Goal: Information Seeking & Learning: Learn about a topic

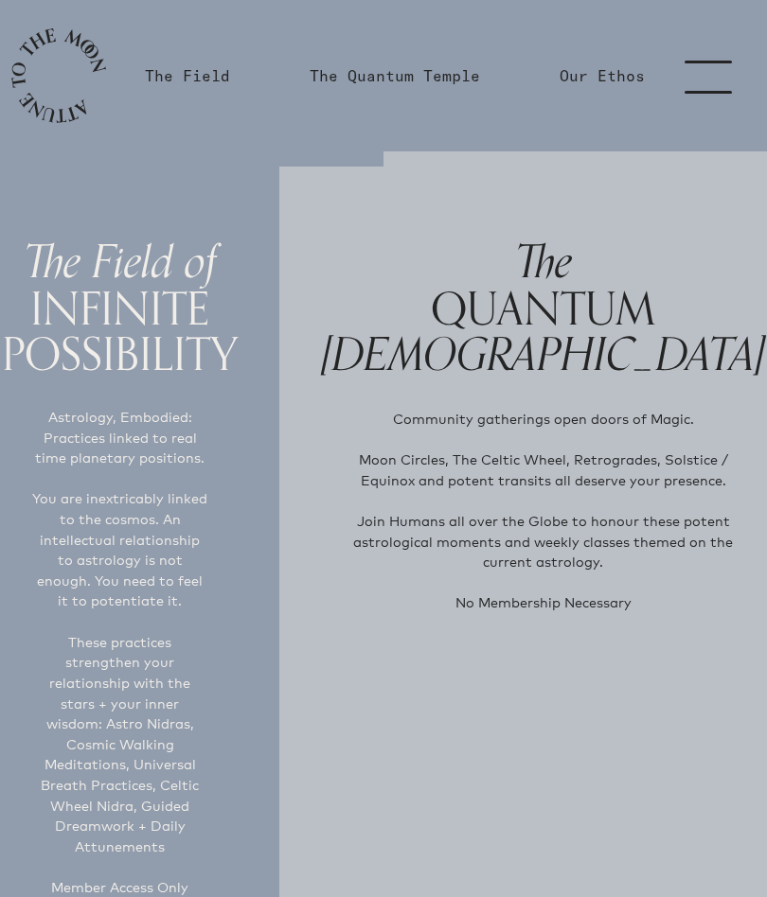
click at [704, 65] on link "menu" at bounding box center [719, 75] width 95 height 151
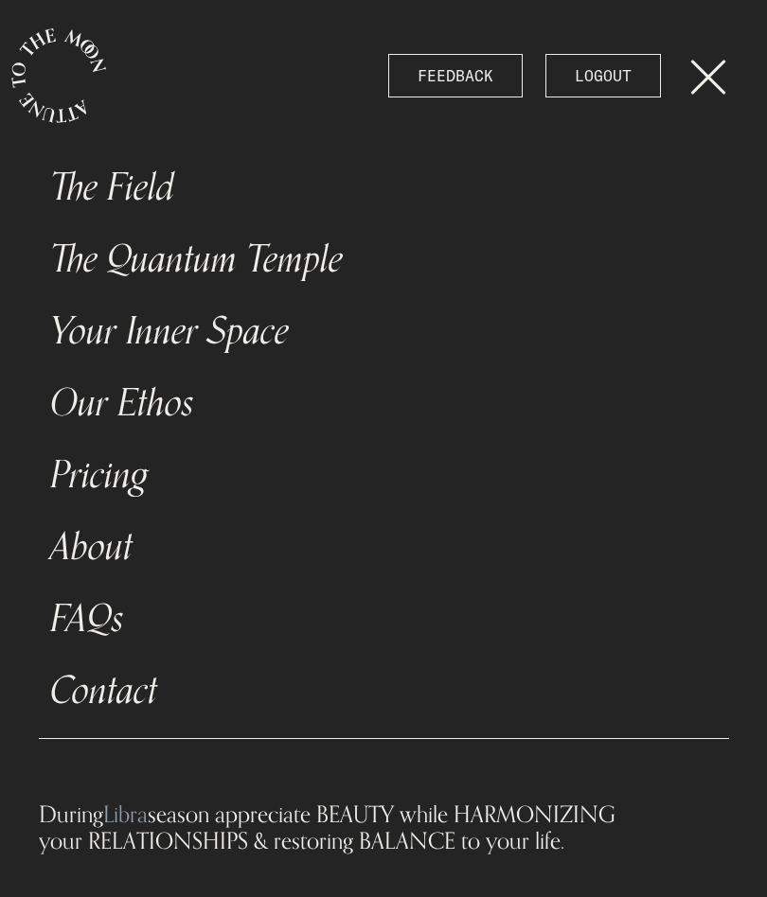
click at [144, 186] on link "The Field" at bounding box center [384, 187] width 690 height 72
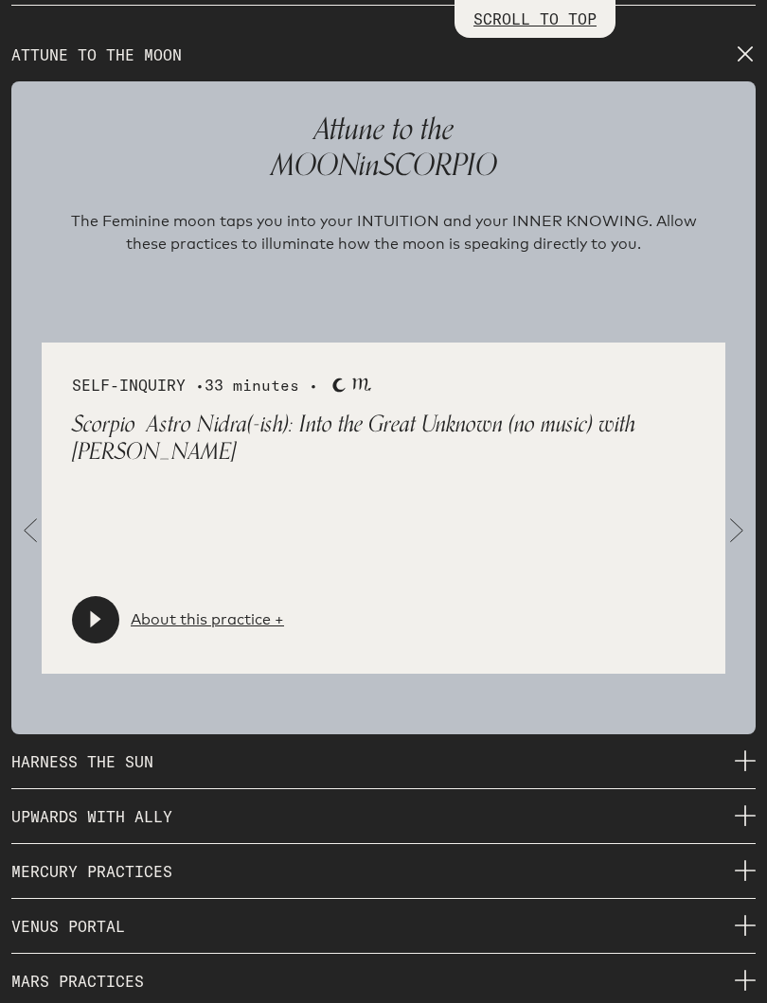
scroll to position [2769, 0]
click at [735, 521] on span at bounding box center [736, 530] width 38 height 38
click at [204, 608] on link "About this practice +" at bounding box center [207, 619] width 153 height 23
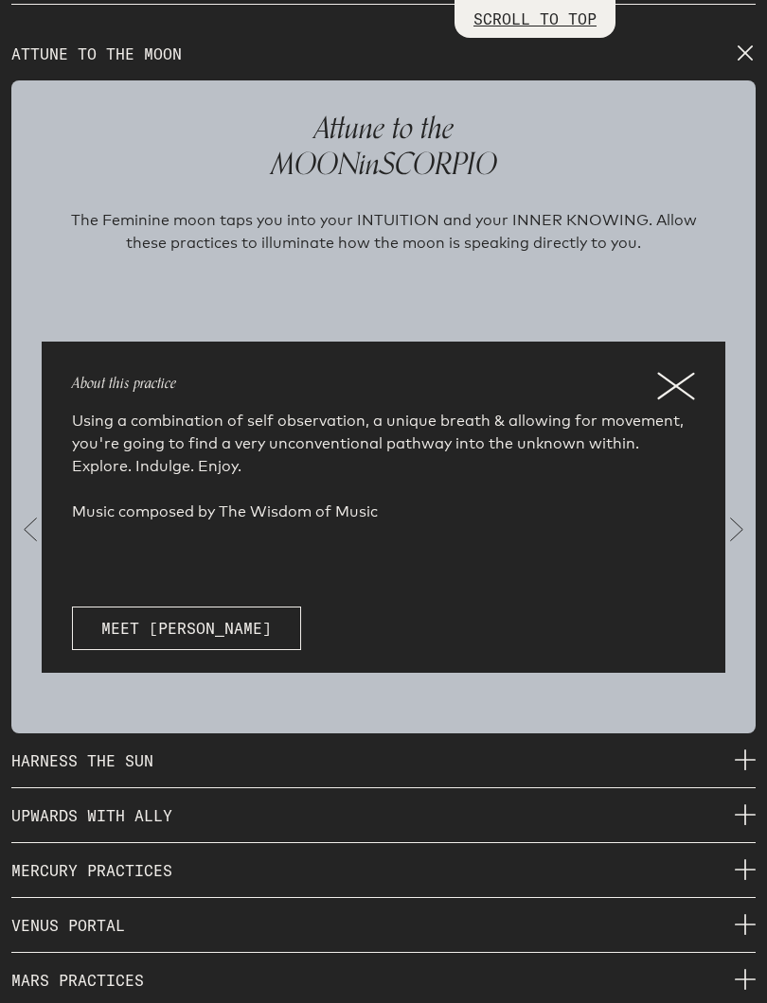
click at [681, 374] on icon at bounding box center [675, 386] width 35 height 25
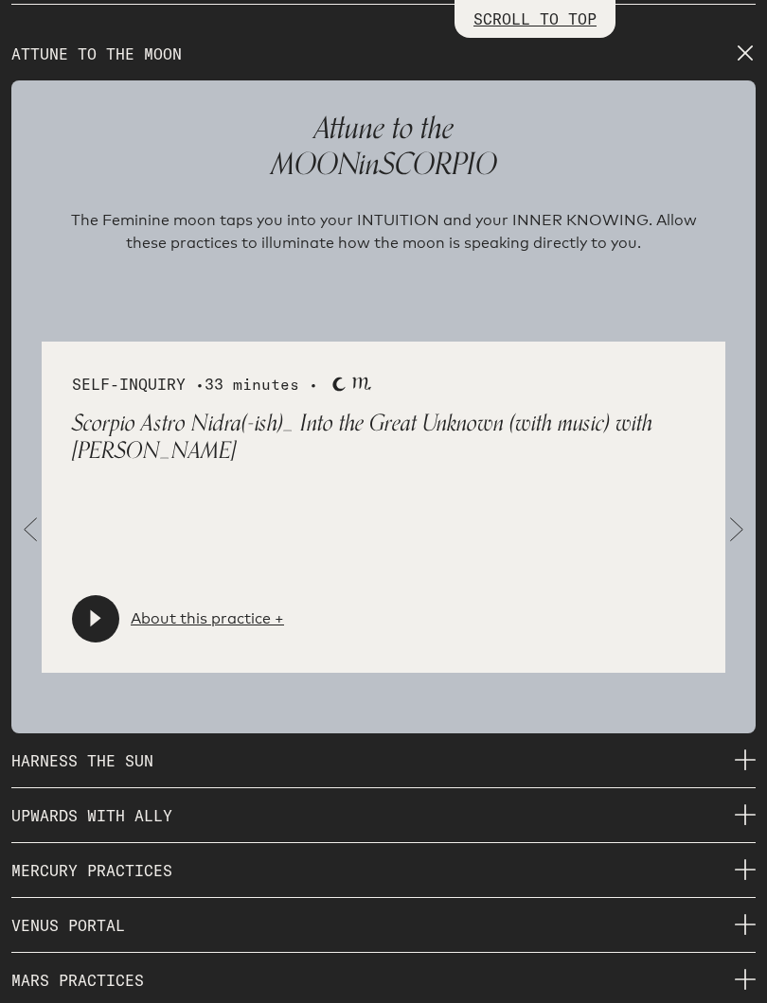
click at [741, 520] on span at bounding box center [736, 530] width 38 height 38
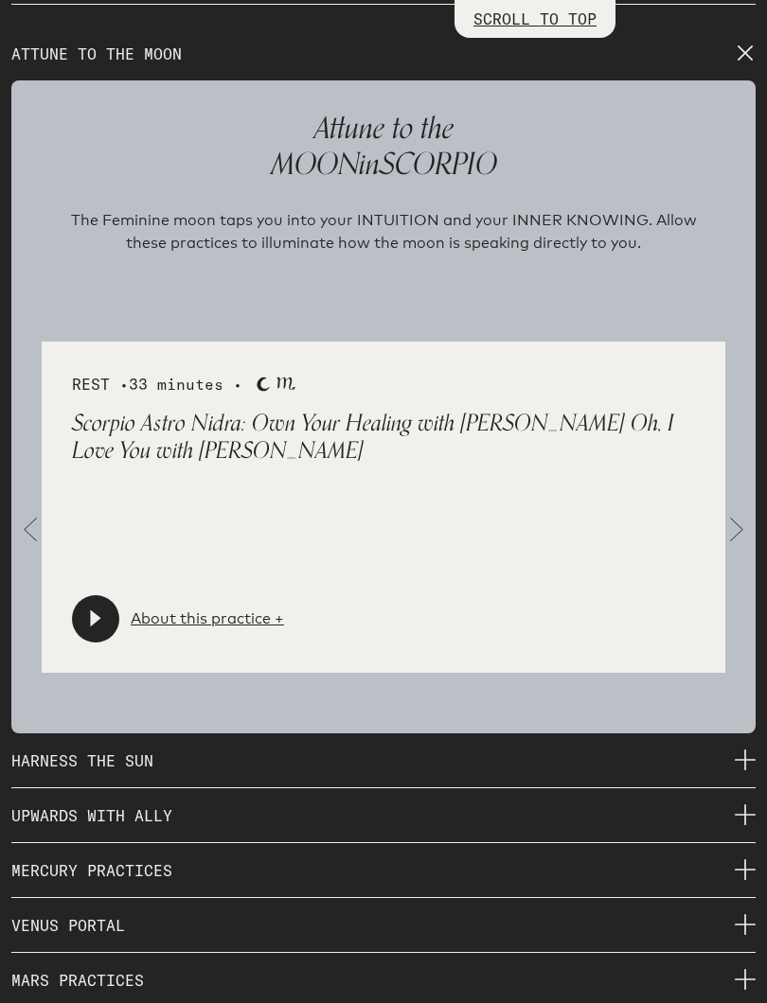
click at [735, 522] on span at bounding box center [736, 530] width 38 height 38
click at [735, 517] on span at bounding box center [736, 530] width 38 height 38
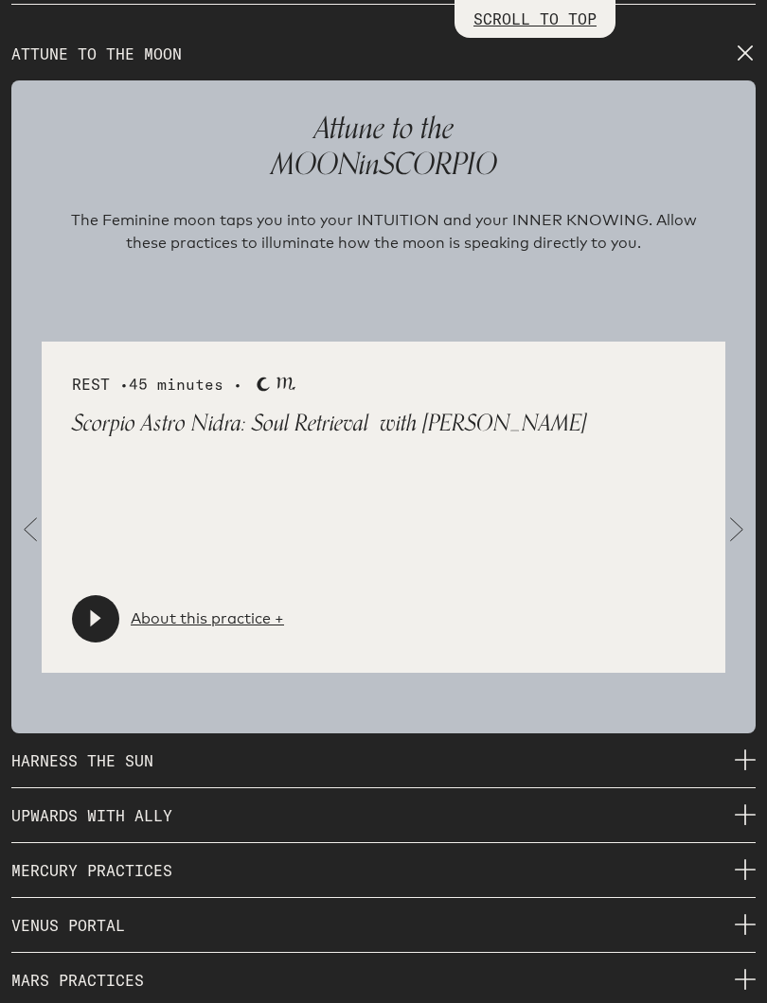
click at [741, 512] on span at bounding box center [736, 530] width 38 height 38
click at [745, 511] on span at bounding box center [736, 530] width 38 height 38
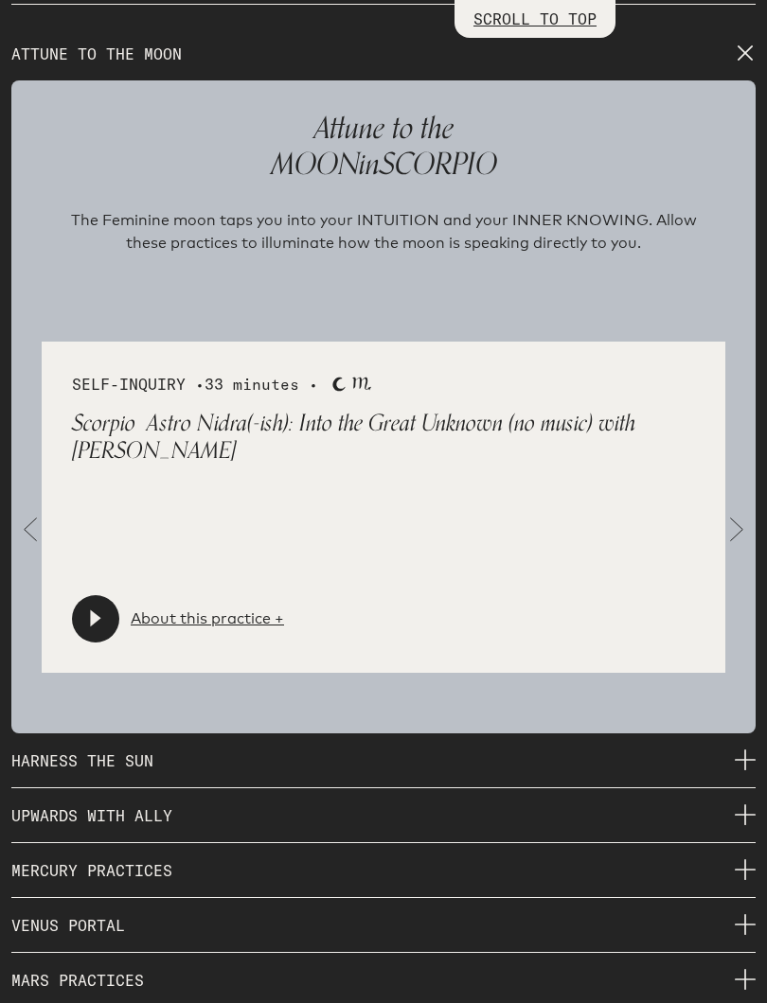
click at [752, 511] on span at bounding box center [736, 530] width 38 height 38
click at [89, 610] on icon at bounding box center [95, 619] width 19 height 19
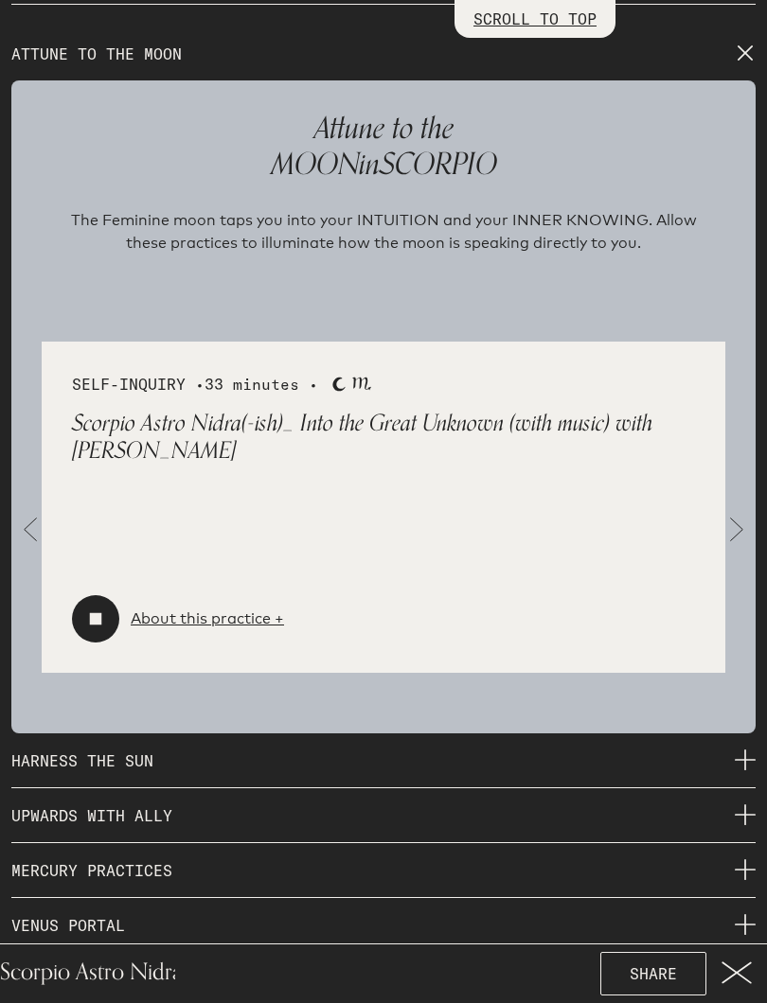
click at [97, 613] on icon at bounding box center [96, 619] width 12 height 12
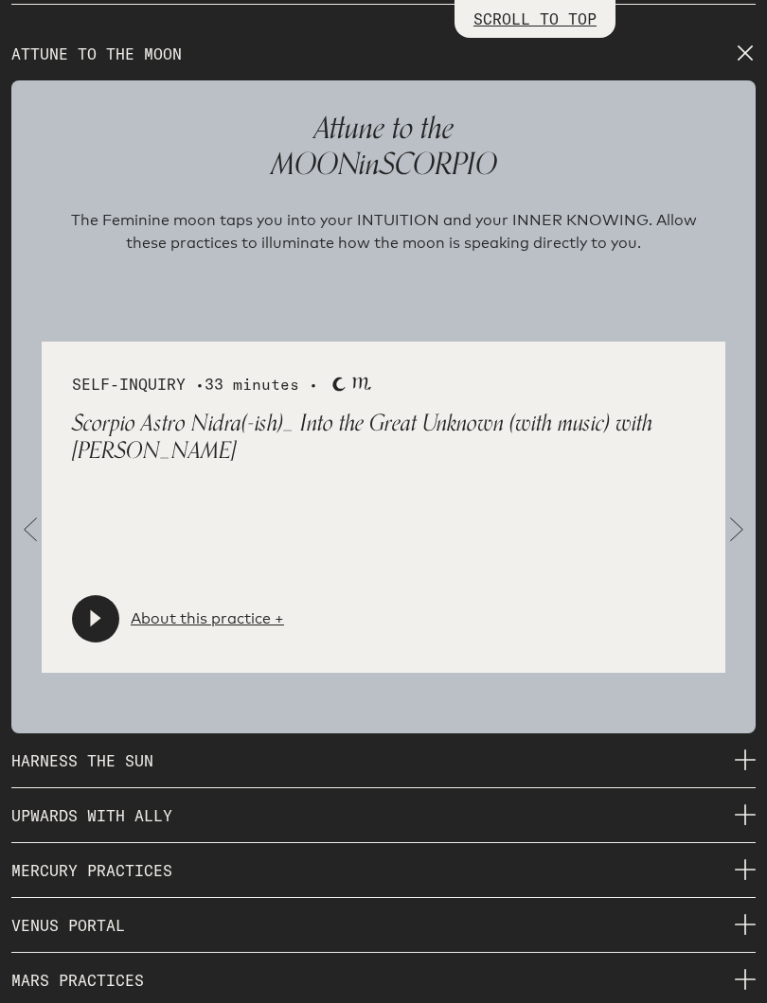
click at [84, 595] on div at bounding box center [95, 618] width 47 height 47
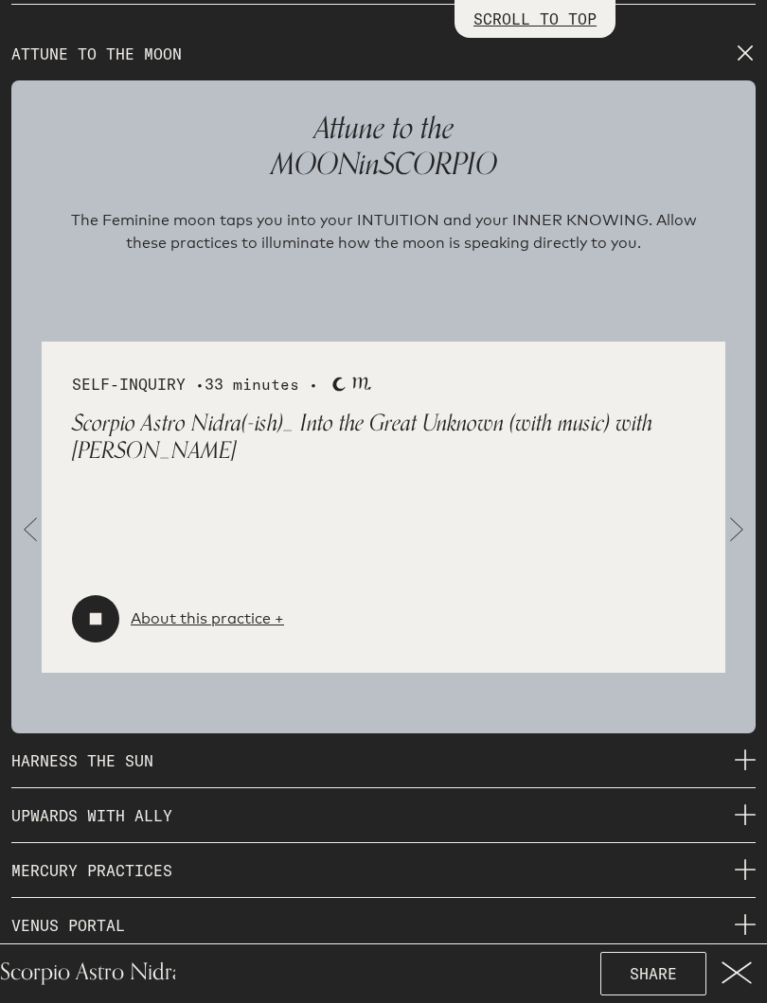
click at [98, 613] on icon at bounding box center [96, 619] width 12 height 12
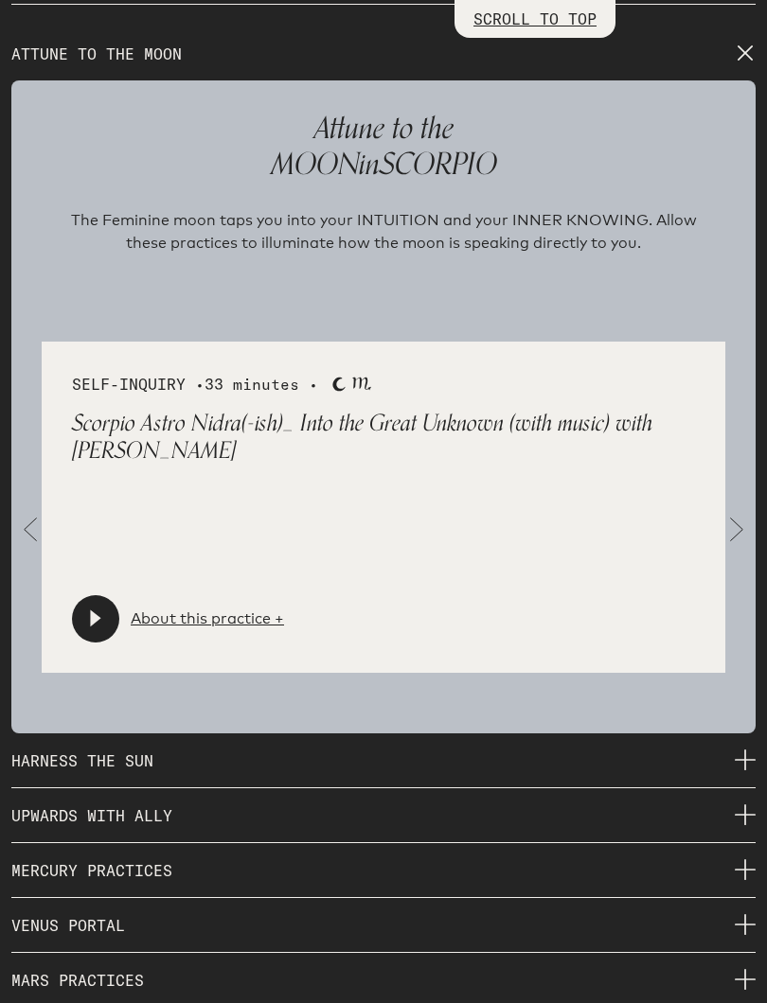
click at [97, 611] on icon at bounding box center [95, 619] width 19 height 19
